Goal: Information Seeking & Learning: Learn about a topic

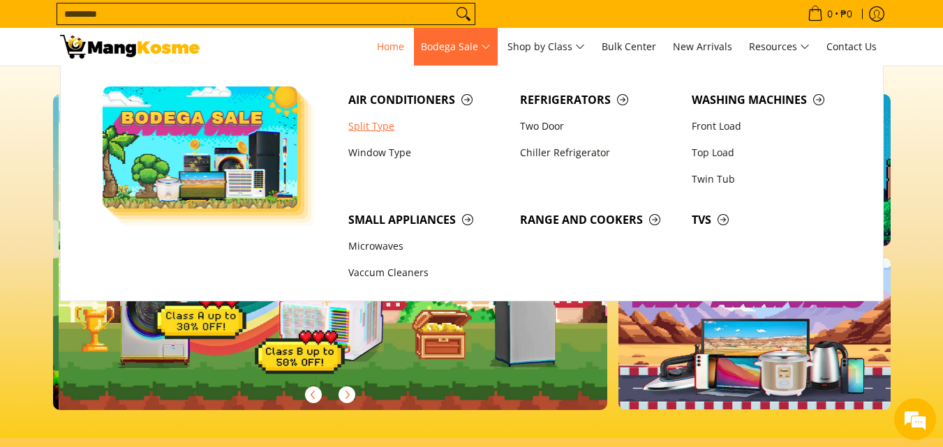
scroll to position [0, 555]
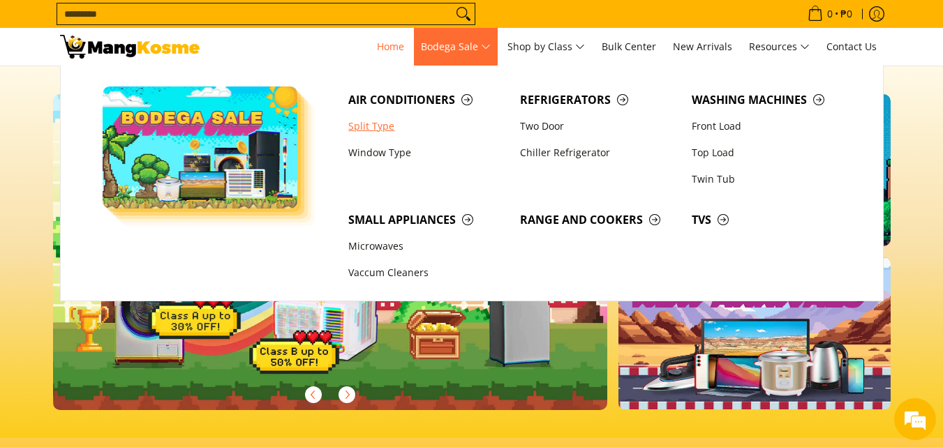
click at [376, 128] on link "Split Type" at bounding box center [427, 126] width 172 height 27
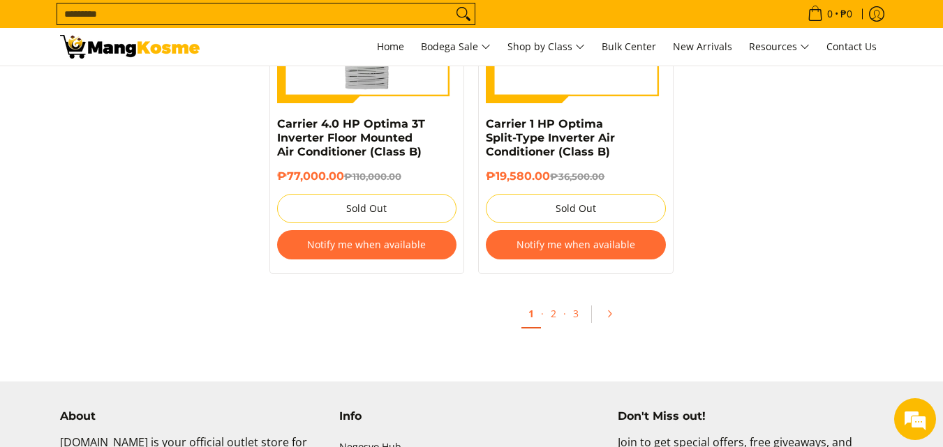
scroll to position [2861, 0]
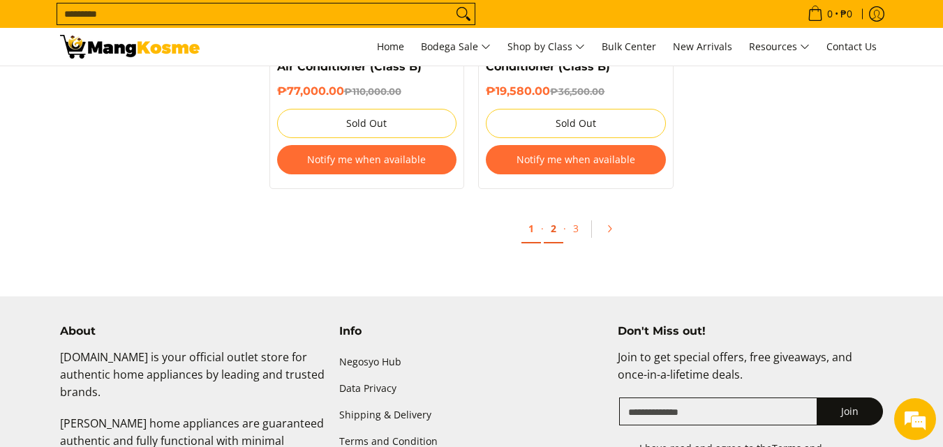
click at [562, 216] on link "2" at bounding box center [554, 229] width 20 height 29
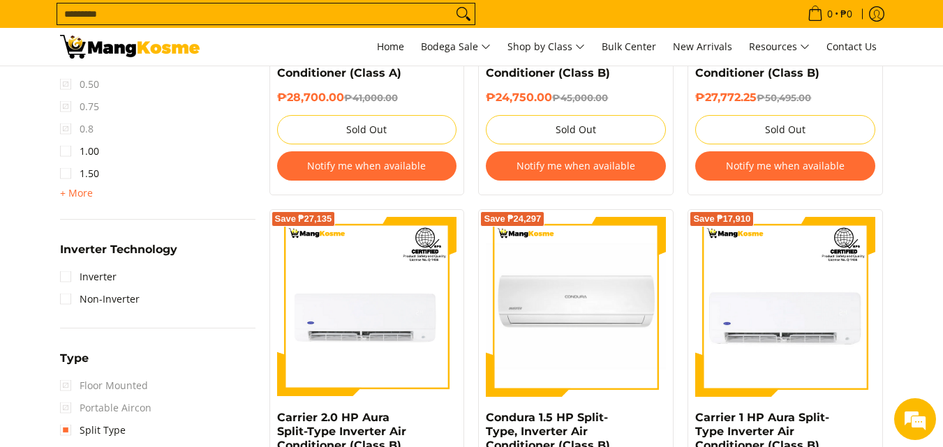
scroll to position [907, 0]
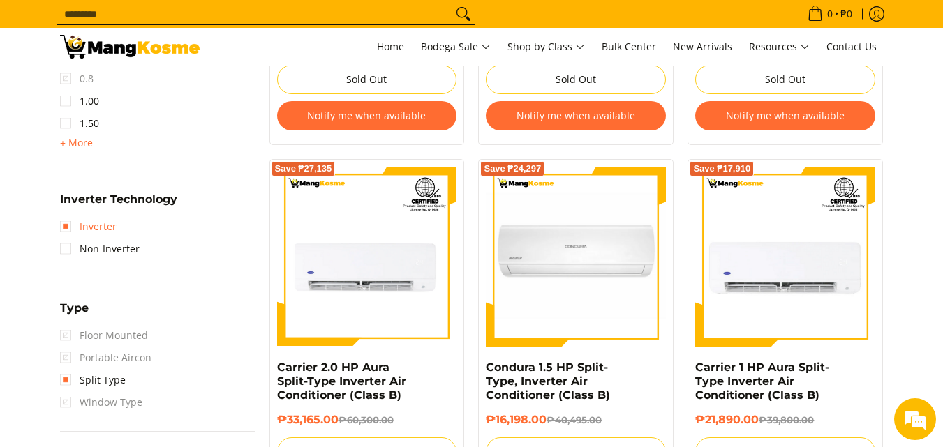
click at [66, 228] on link "Inverter" at bounding box center [88, 227] width 57 height 22
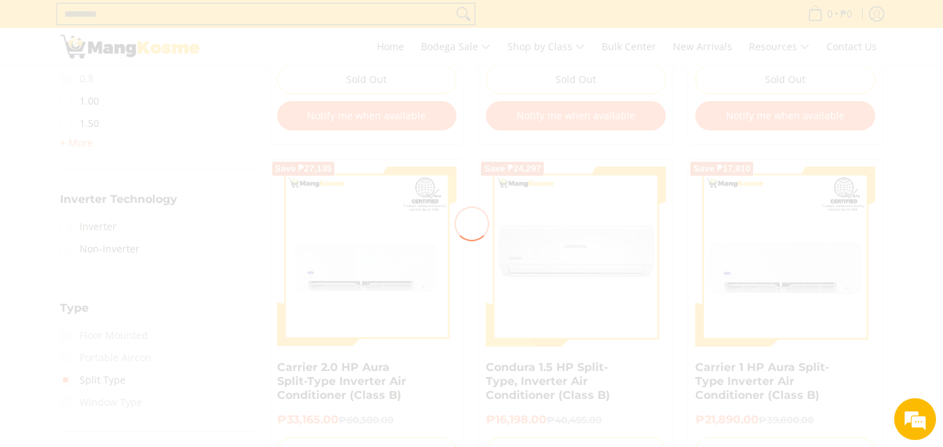
scroll to position [0, 0]
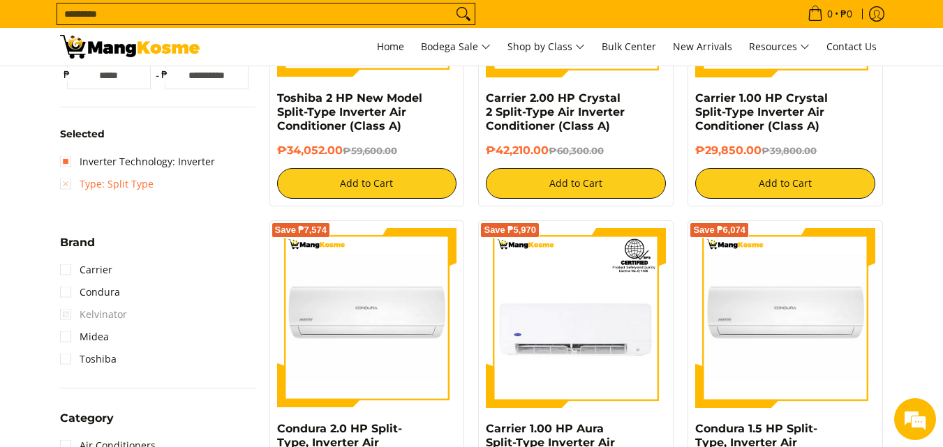
scroll to position [406, 0]
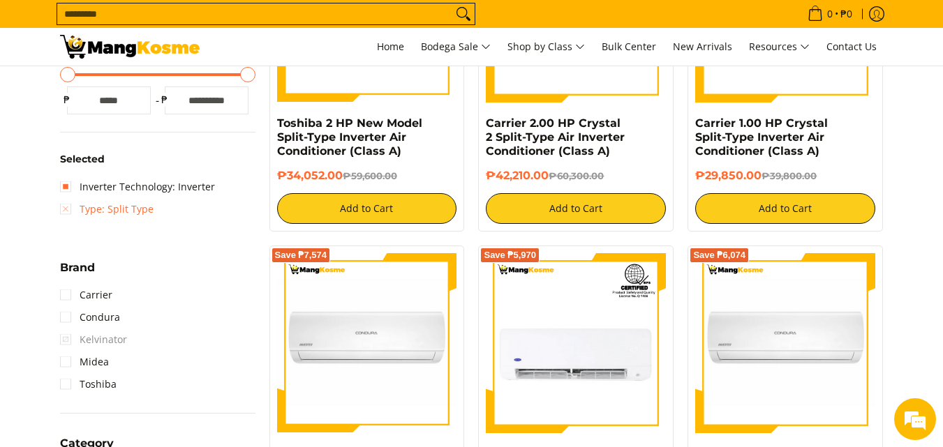
click at [68, 214] on link "Type: Split Type" at bounding box center [107, 209] width 94 height 22
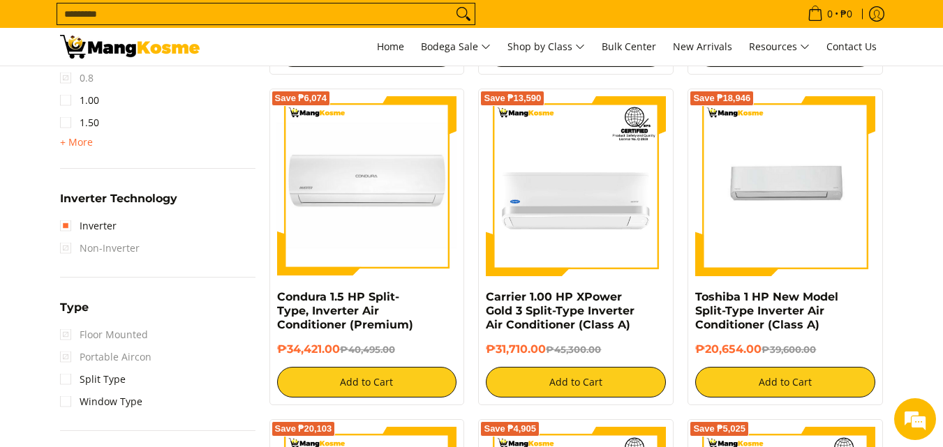
scroll to position [964, 0]
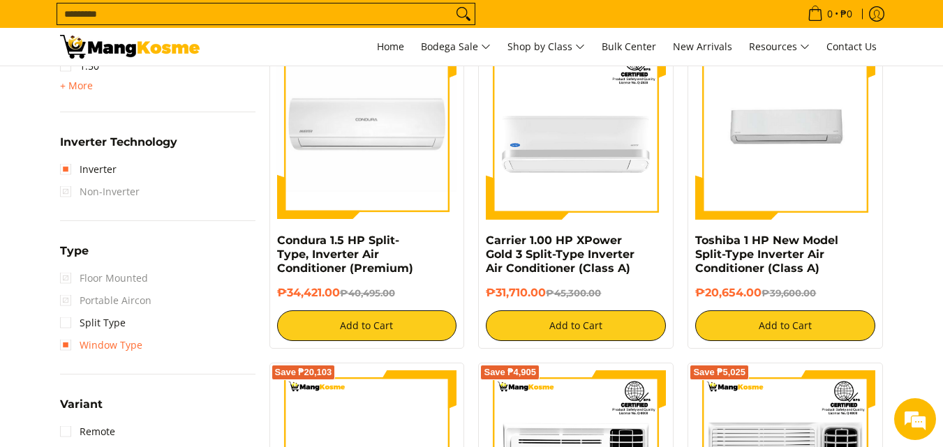
click at [65, 349] on link "Window Type" at bounding box center [101, 345] width 82 height 22
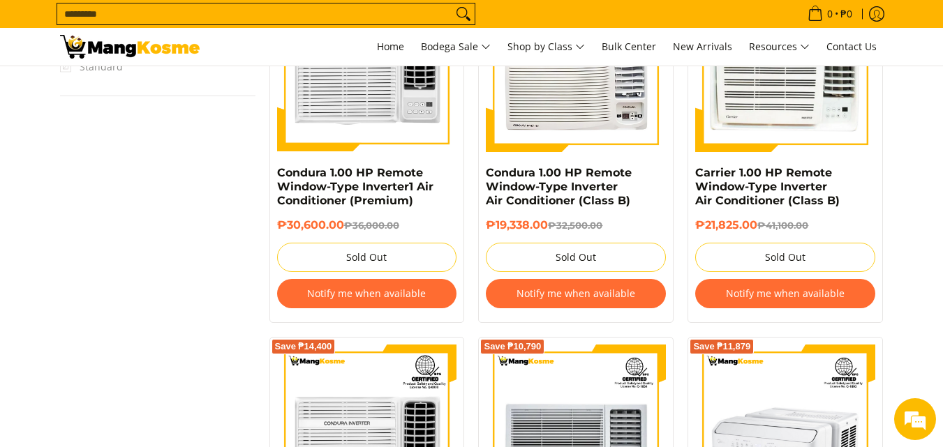
scroll to position [1047, 0]
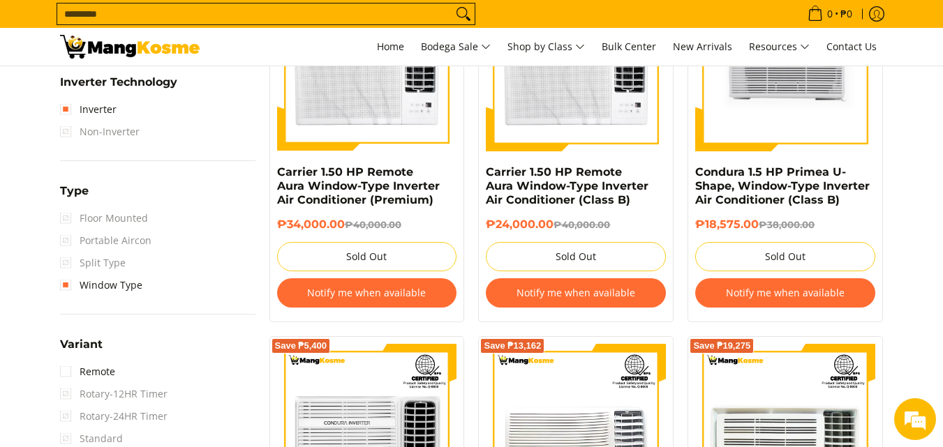
click at [177, 50] on img at bounding box center [130, 47] width 140 height 24
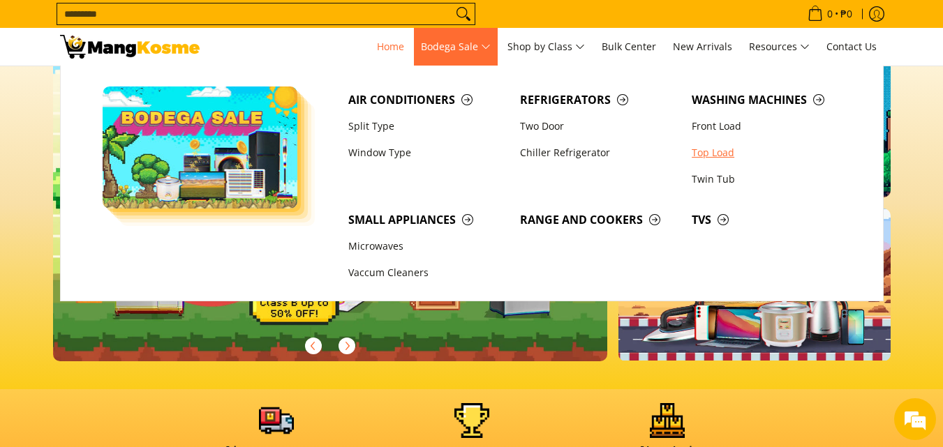
scroll to position [0, 555]
click at [706, 124] on link "Front Load" at bounding box center [771, 126] width 172 height 27
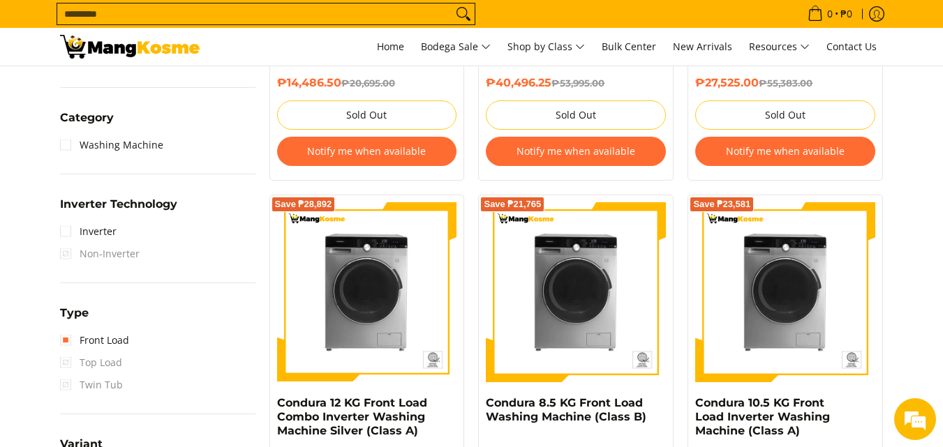
scroll to position [907, 0]
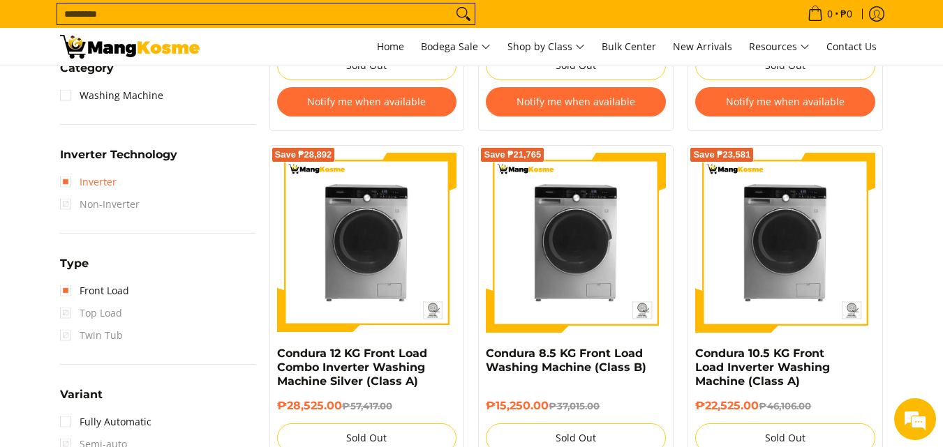
click at [64, 177] on link "Inverter" at bounding box center [88, 182] width 57 height 22
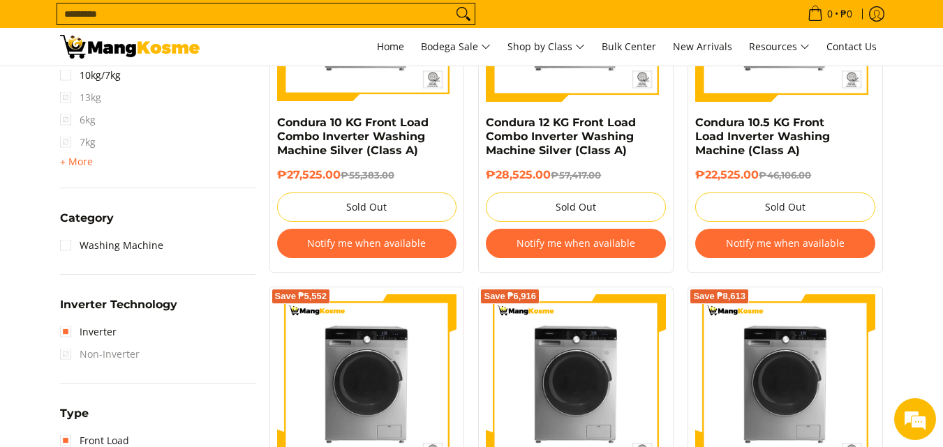
scroll to position [755, 0]
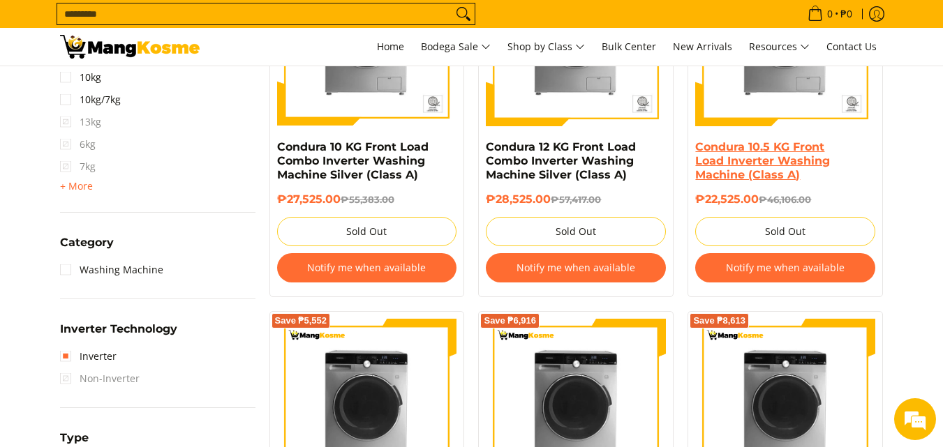
click at [733, 179] on link "Condura 10.5 KG Front Load Inverter Washing Machine (Class A)" at bounding box center [762, 160] width 135 height 41
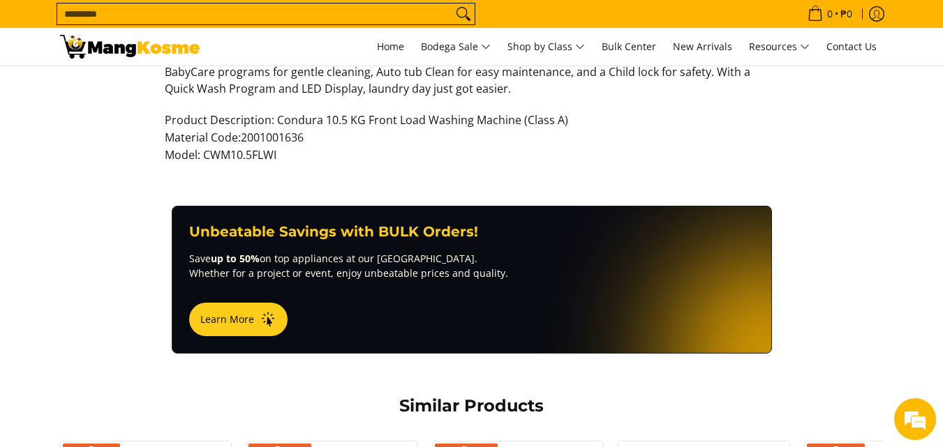
scroll to position [558, 0]
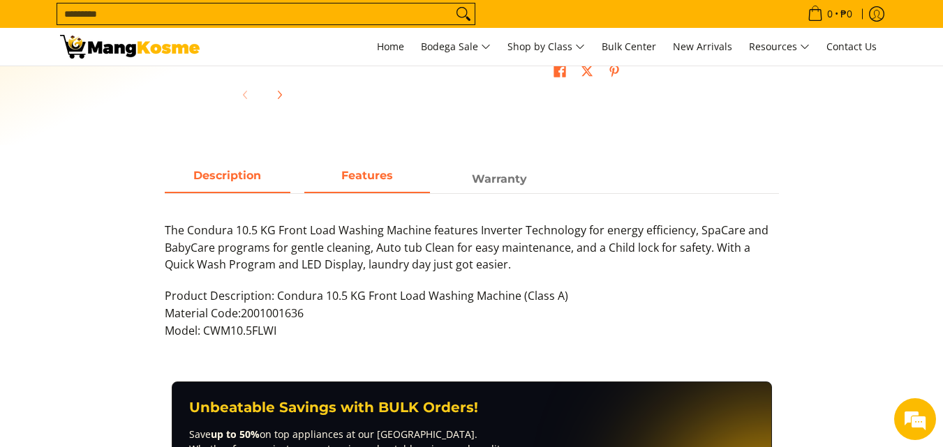
click at [375, 186] on span "Features" at bounding box center [367, 179] width 126 height 25
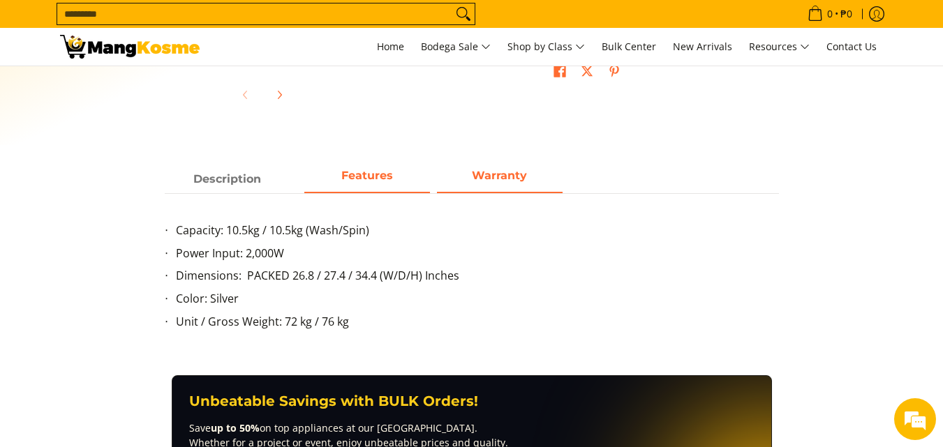
click at [537, 182] on span "Warranty" at bounding box center [500, 179] width 126 height 25
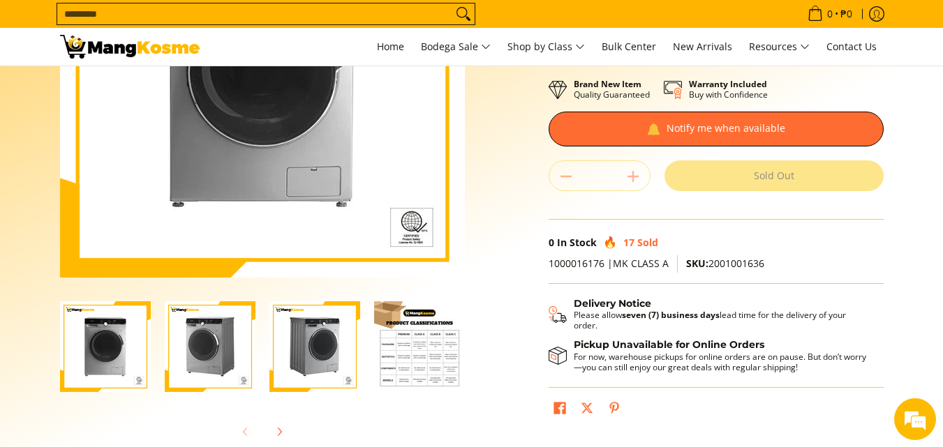
scroll to position [209, 0]
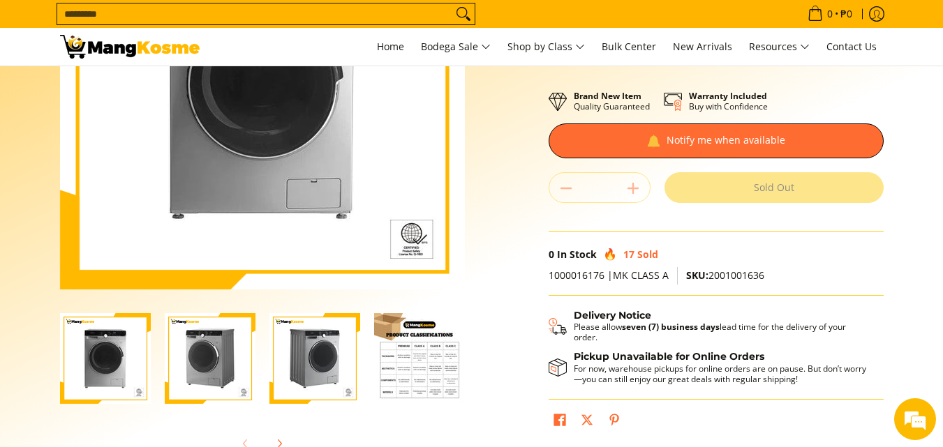
click at [376, 345] on img "Condura 10.5 KG Front Load Inverter Washing Machine (Class A)-4" at bounding box center [419, 358] width 91 height 91
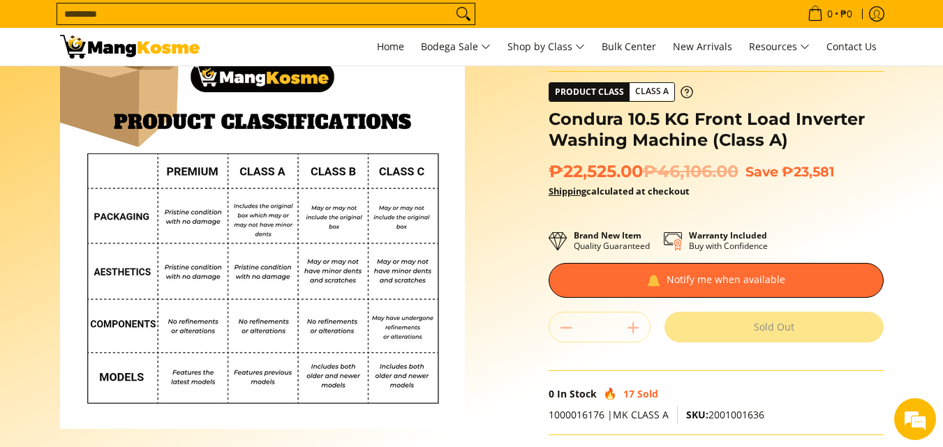
scroll to position [0, 0]
